Goal: Task Accomplishment & Management: Manage account settings

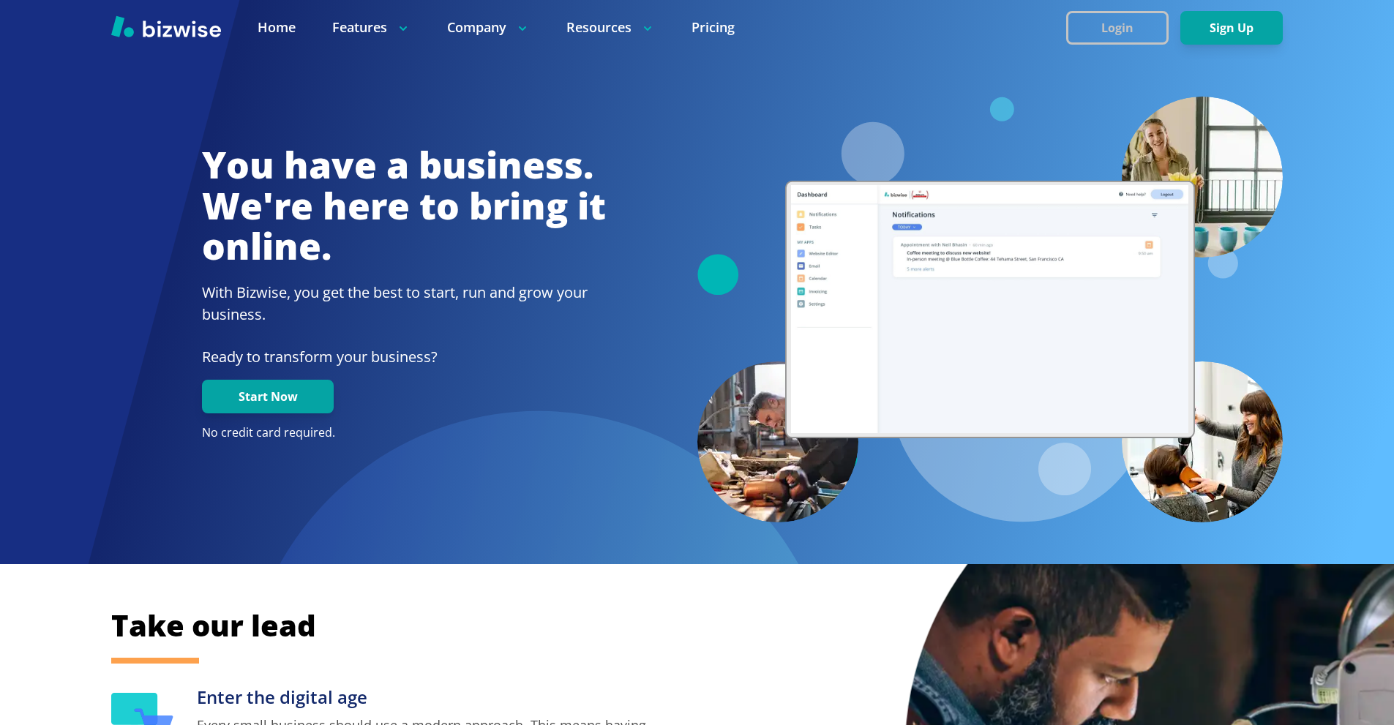
click at [1084, 17] on button "Login" at bounding box center [1117, 28] width 102 height 34
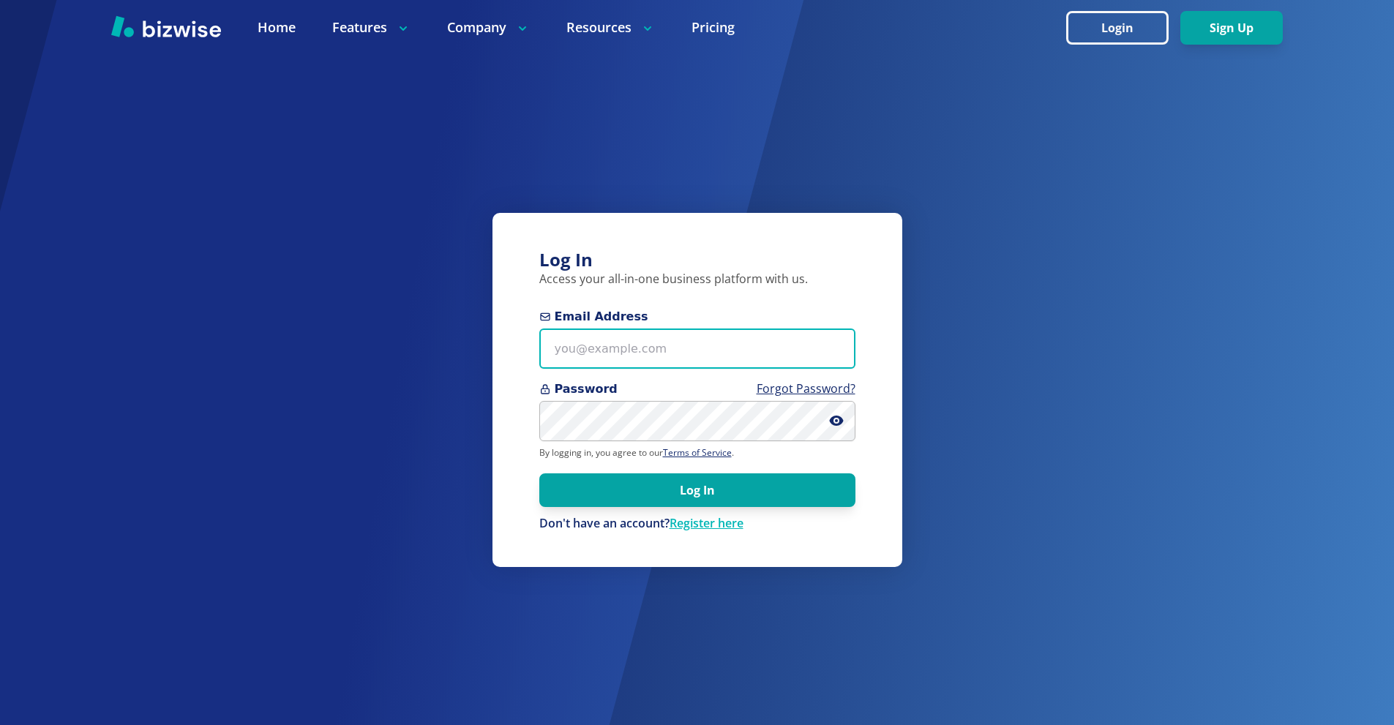
click at [664, 345] on input "Email Address" at bounding box center [697, 349] width 316 height 40
paste input "stu@stutechaz.com"
type input "stu@stutechaz.com"
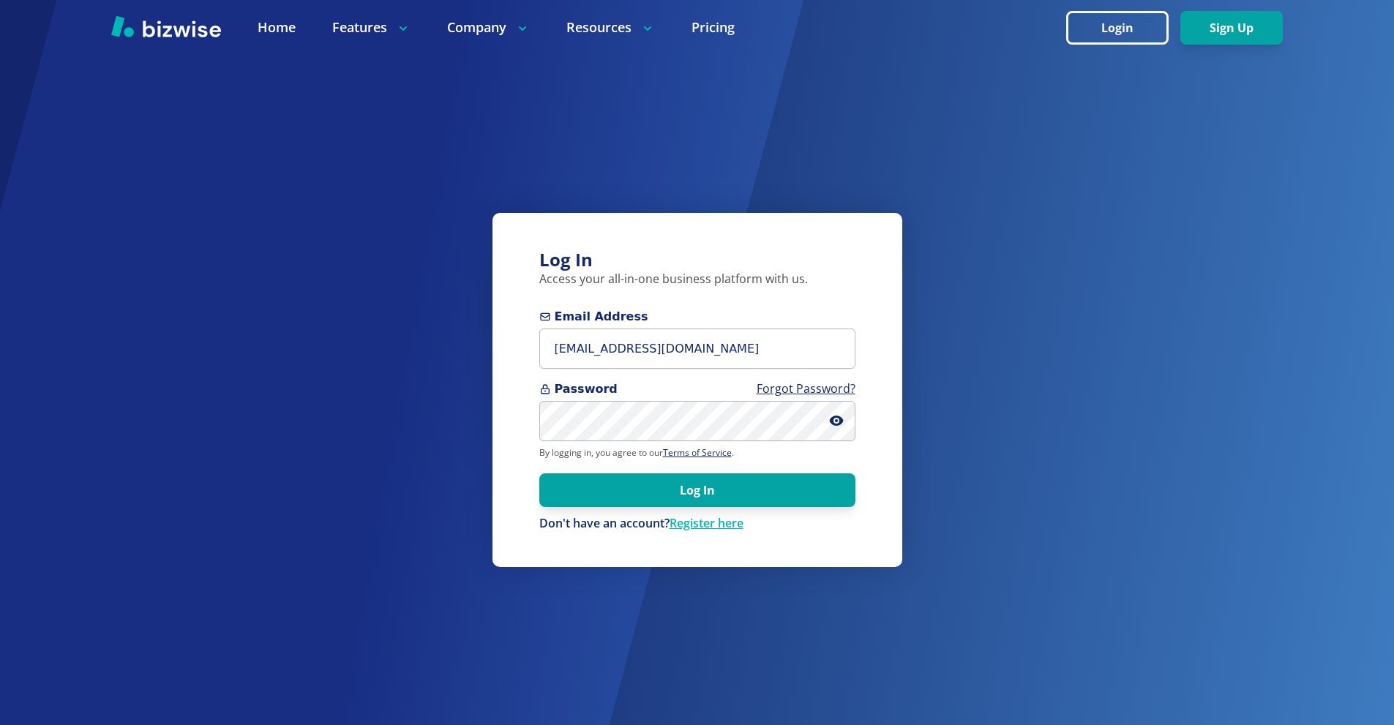
click at [667, 399] on div "Password Forgot Password?" at bounding box center [697, 410] width 316 height 61
click at [708, 500] on button "Log In" at bounding box center [697, 490] width 316 height 34
